Goal: Task Accomplishment & Management: Manage account settings

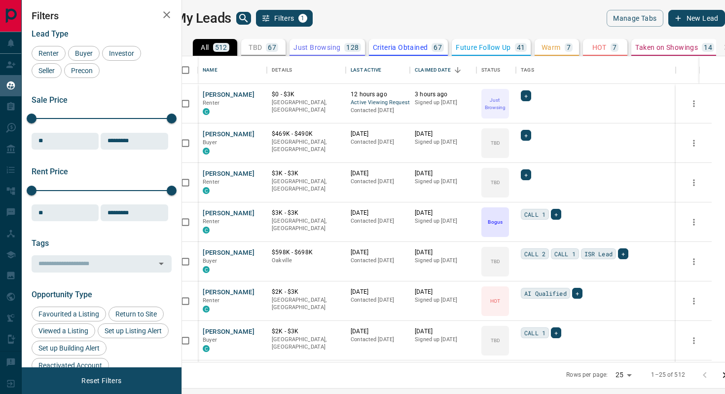
scroll to position [305, 539]
click at [242, 91] on button "[PERSON_NAME]" at bounding box center [229, 94] width 52 height 9
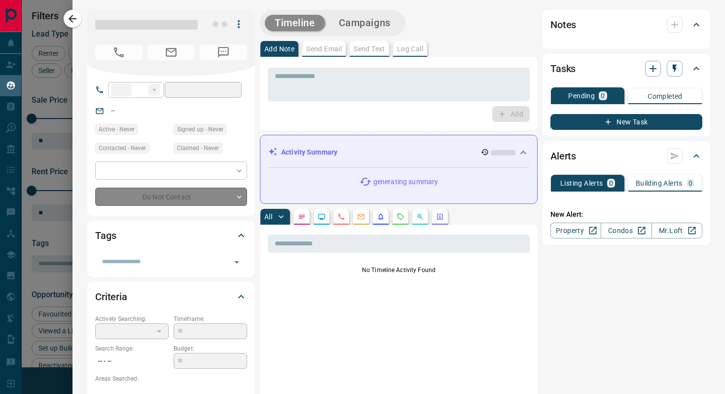
type input "**"
type input "**********"
type input "*"
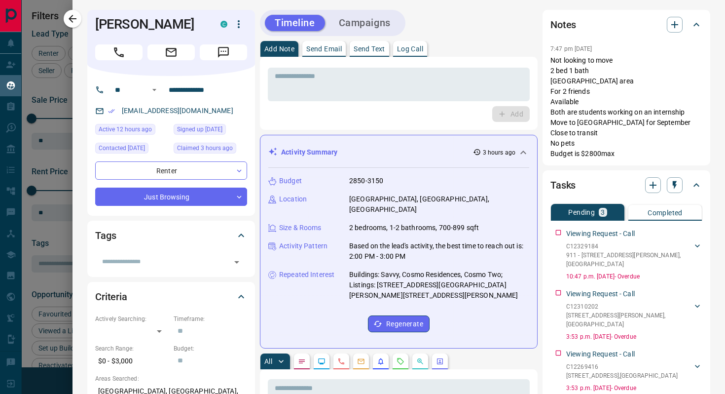
click at [401, 358] on icon "Requests" at bounding box center [401, 361] width 6 height 6
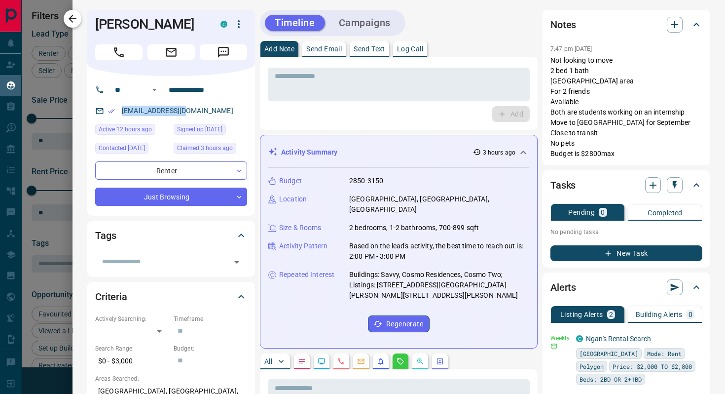
click at [70, 25] on button "button" at bounding box center [73, 19] width 18 height 18
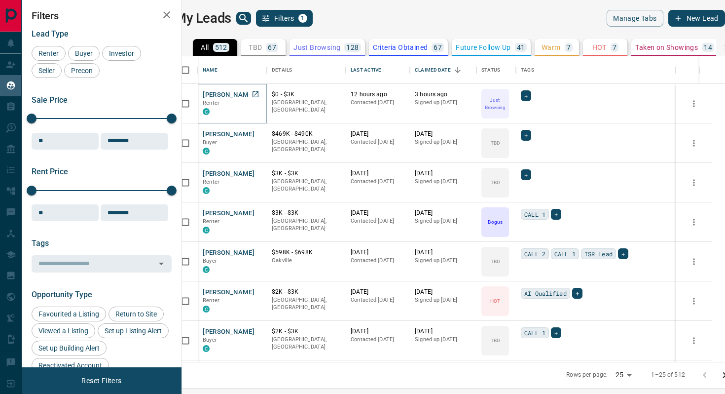
click at [227, 95] on button "[PERSON_NAME]" at bounding box center [229, 94] width 52 height 9
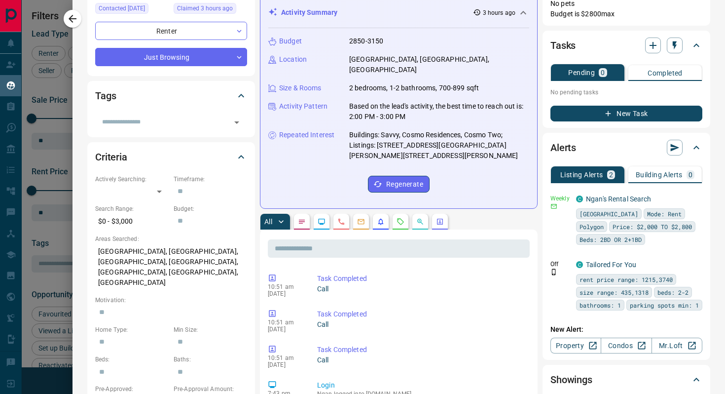
scroll to position [175, 0]
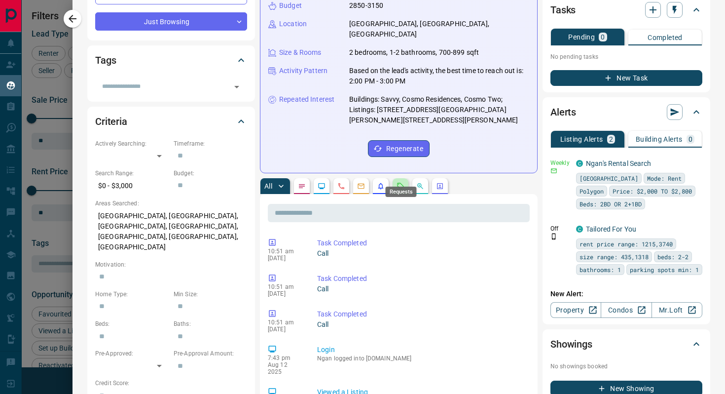
click at [402, 182] on icon "Requests" at bounding box center [401, 186] width 8 height 8
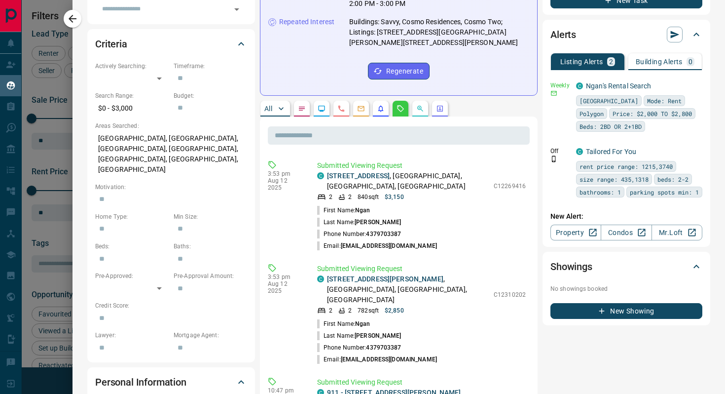
scroll to position [282, 0]
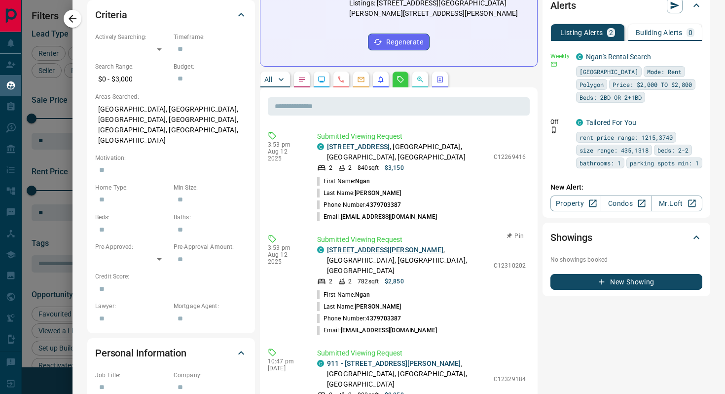
copy link "[STREET_ADDRESS][PERSON_NAME]"
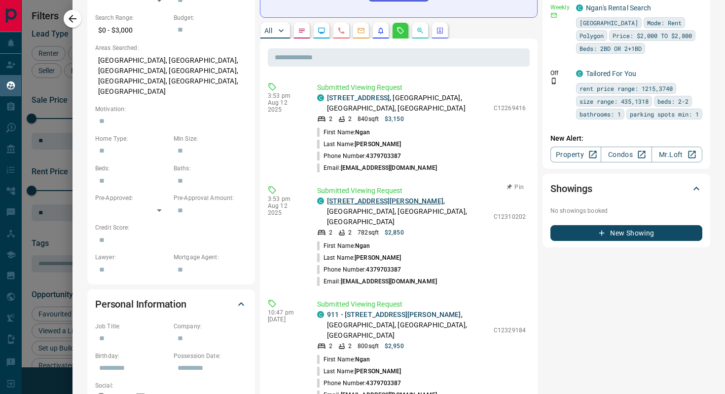
scroll to position [357, 0]
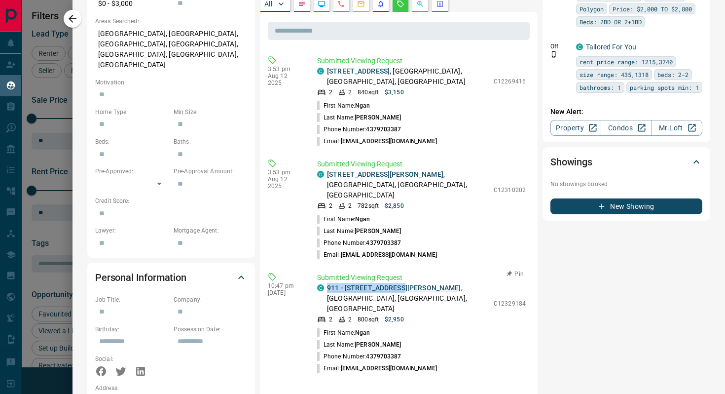
copy link "911 - [STREET_ADDRESS][PERSON_NAME]"
click at [75, 21] on icon "button" at bounding box center [73, 19] width 12 height 12
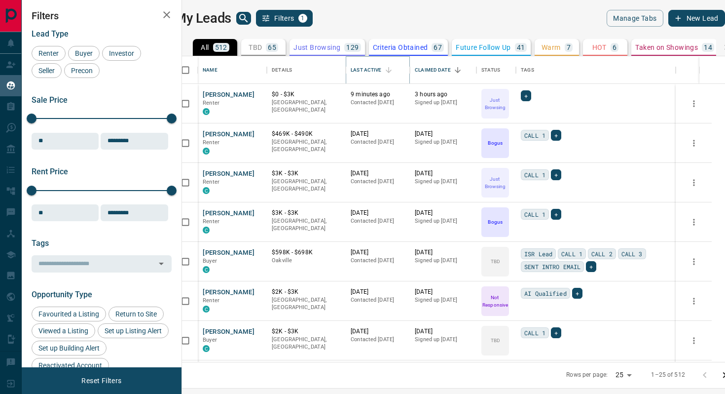
click at [393, 67] on icon "Sort" at bounding box center [388, 70] width 9 height 9
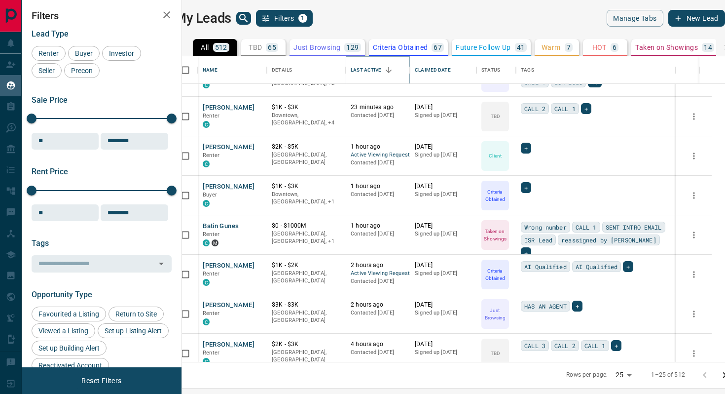
scroll to position [150, 0]
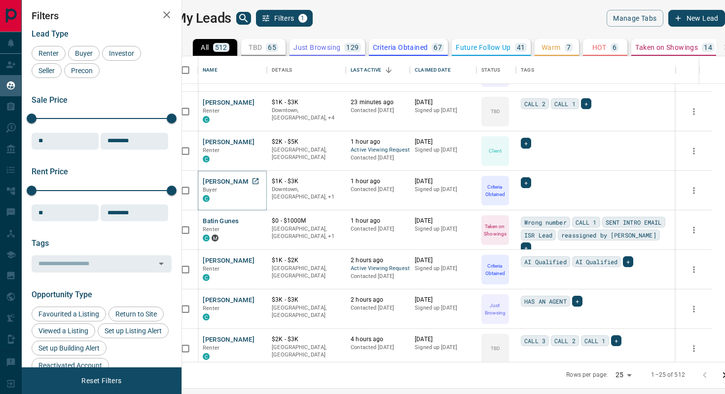
click at [242, 181] on button "[PERSON_NAME]" at bounding box center [229, 181] width 52 height 9
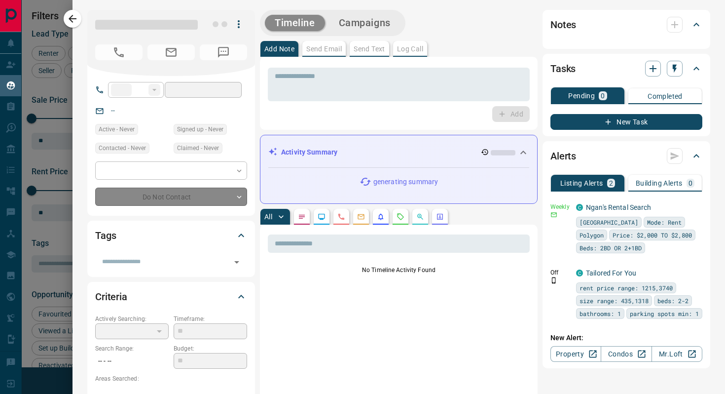
type input "**"
type input "**********"
type input "*"
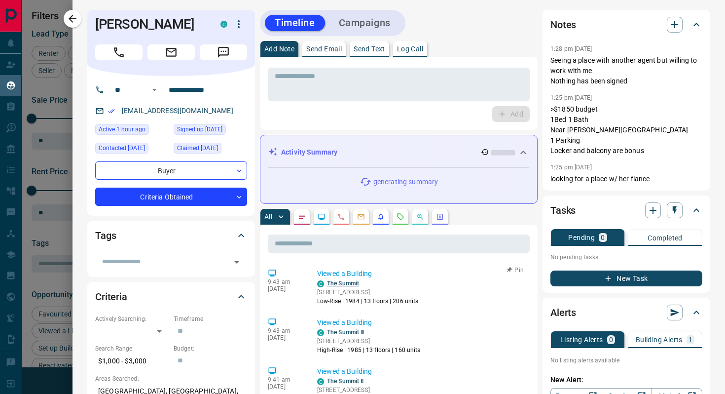
click at [342, 283] on link "The Summit" at bounding box center [343, 283] width 32 height 7
